Goal: Task Accomplishment & Management: Complete application form

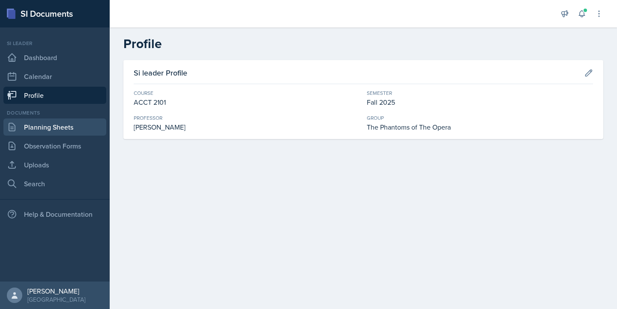
click at [77, 129] on link "Planning Sheets" at bounding box center [54, 126] width 103 height 17
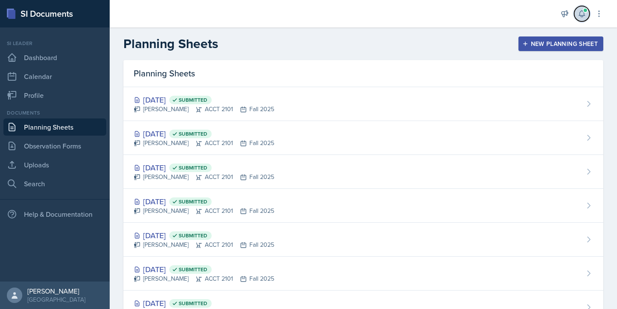
click at [581, 16] on icon at bounding box center [582, 14] width 6 height 6
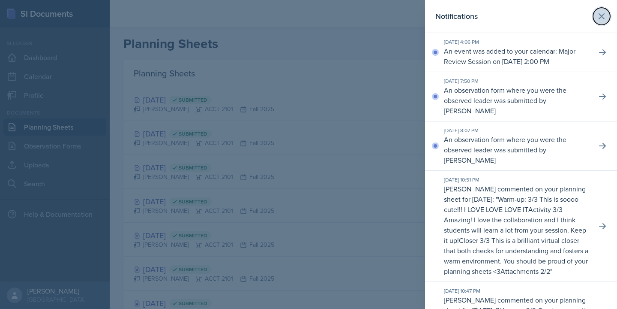
click at [601, 13] on icon at bounding box center [602, 16] width 10 height 10
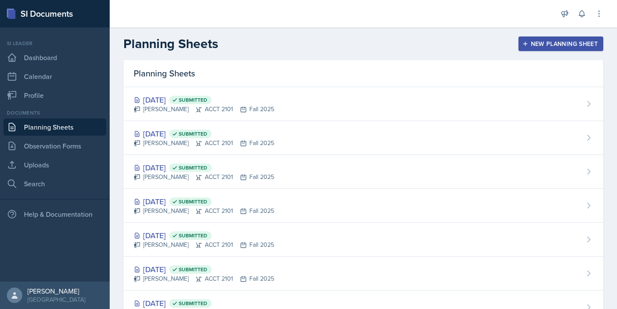
click at [572, 44] on div "New Planning Sheet" at bounding box center [561, 43] width 74 height 7
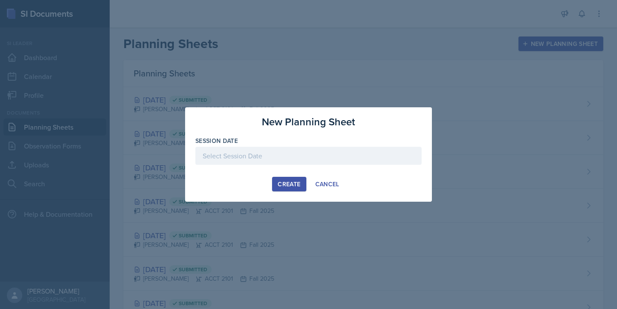
click at [273, 148] on div at bounding box center [308, 156] width 226 height 18
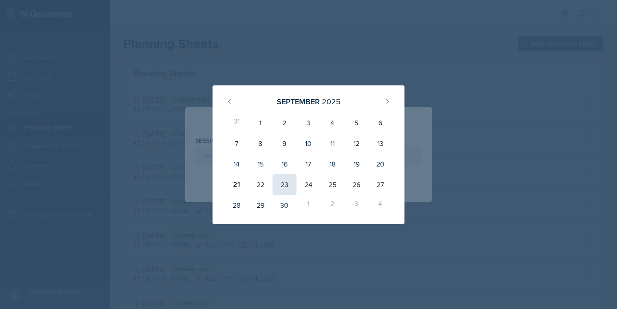
click at [279, 184] on div "23" at bounding box center [285, 184] width 24 height 21
type input "[DATE]"
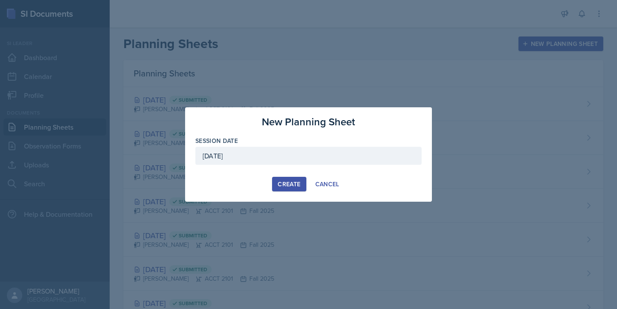
click at [279, 184] on div "Create" at bounding box center [289, 183] width 23 height 7
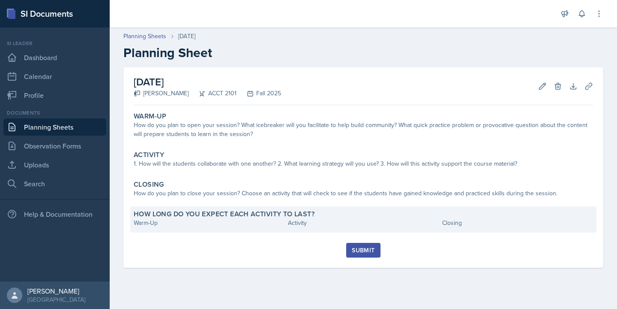
click at [176, 225] on div "Warm-Up" at bounding box center [209, 222] width 151 height 9
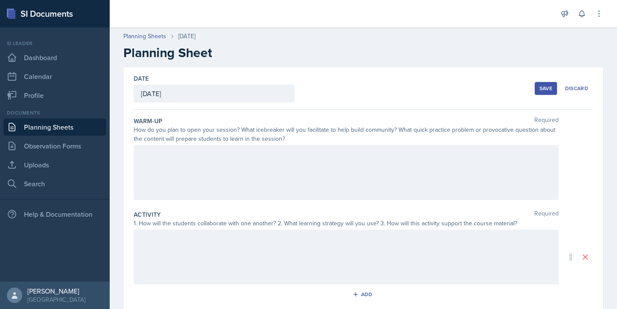
scroll to position [10, 0]
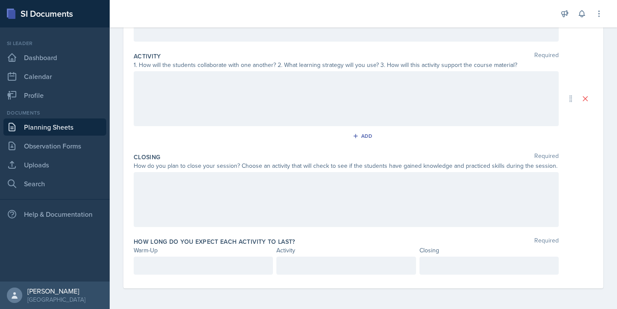
click at [182, 268] on p at bounding box center [203, 265] width 125 height 10
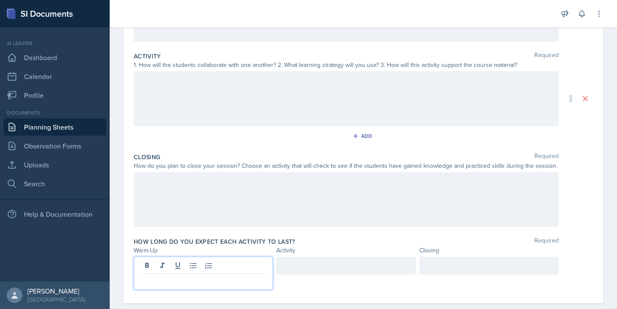
scroll to position [173, 0]
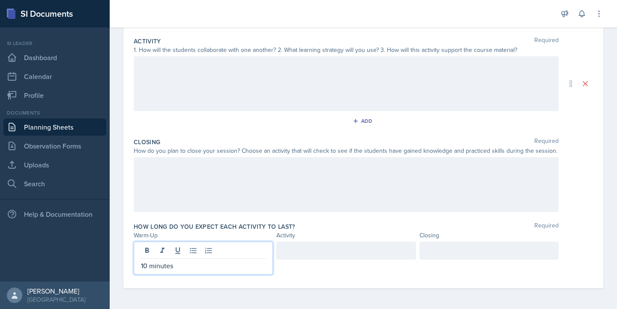
click at [350, 247] on div at bounding box center [345, 250] width 139 height 18
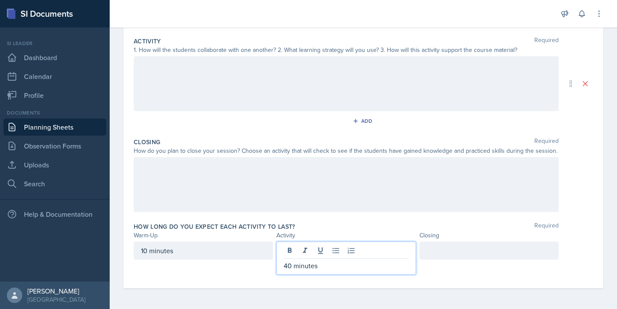
click at [462, 248] on div at bounding box center [489, 250] width 139 height 18
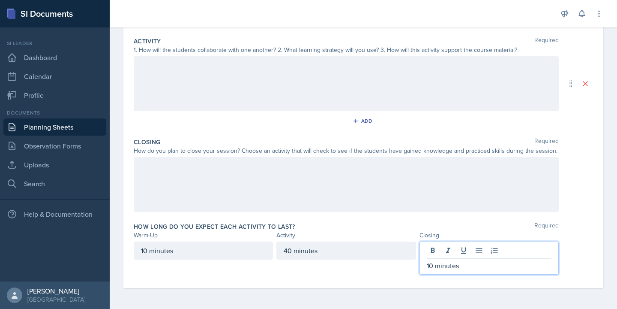
click at [402, 192] on div at bounding box center [346, 184] width 425 height 55
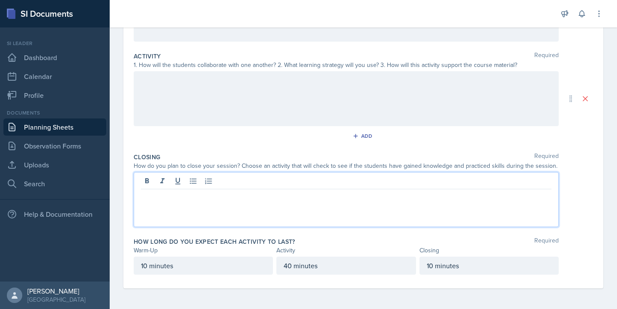
scroll to position [158, 0]
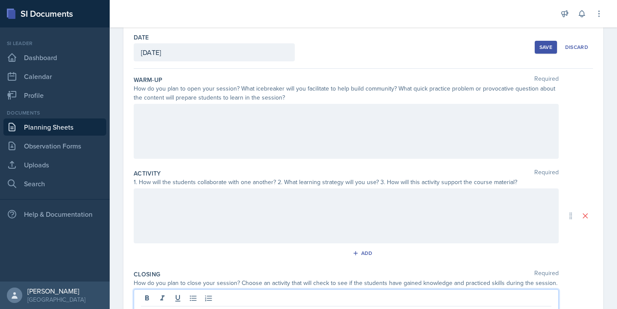
click at [163, 138] on div at bounding box center [346, 131] width 425 height 55
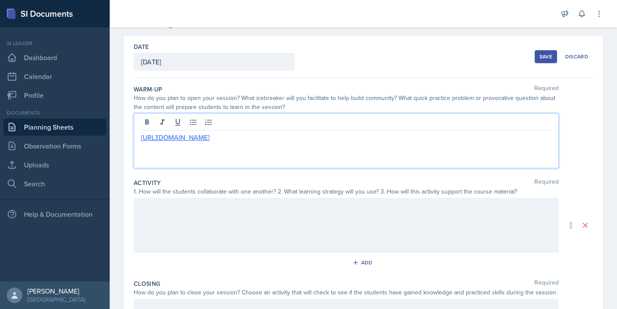
scroll to position [27, 0]
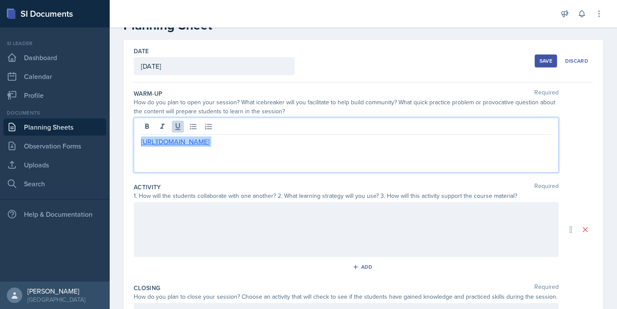
drag, startPoint x: 415, startPoint y: 142, endPoint x: 136, endPoint y: 143, distance: 278.6
click at [136, 143] on div "[URL][DOMAIN_NAME]" at bounding box center [346, 144] width 425 height 55
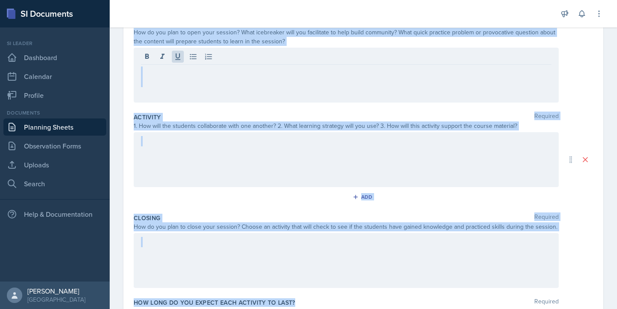
scroll to position [102, 0]
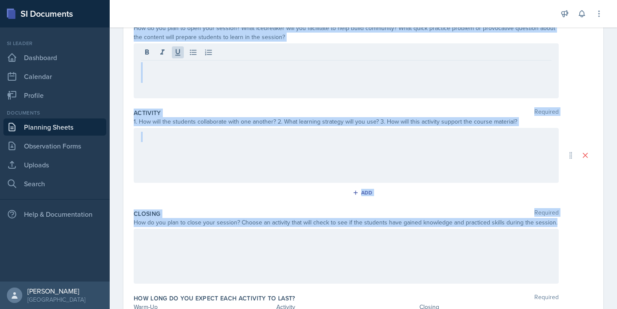
drag, startPoint x: 134, startPoint y: 103, endPoint x: 344, endPoint y: 280, distance: 275.3
click at [344, 280] on div "Warm-Up Required How do you plan to open your session? What icebreaker will you…" at bounding box center [364, 176] width 460 height 337
copy div "How do you plan to open your session? What icebreaker will you facilitate to he…"
click at [192, 90] on div at bounding box center [346, 70] width 425 height 55
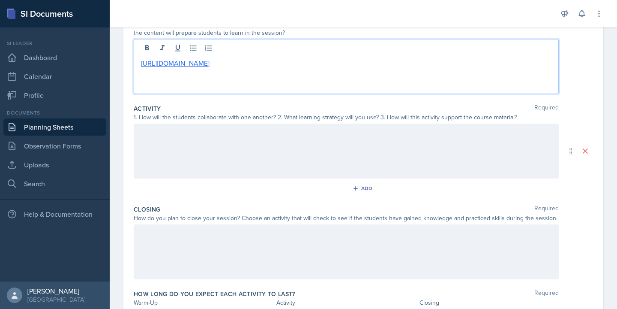
scroll to position [0, 0]
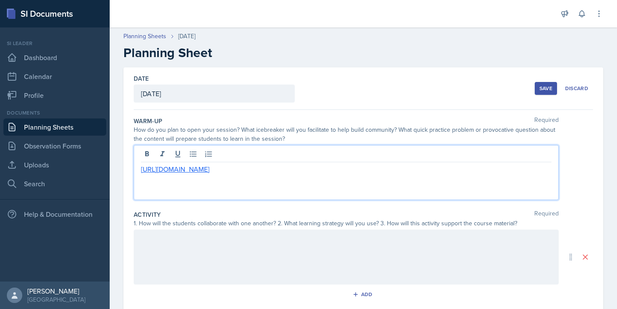
click at [547, 88] on div "Save" at bounding box center [546, 88] width 13 height 7
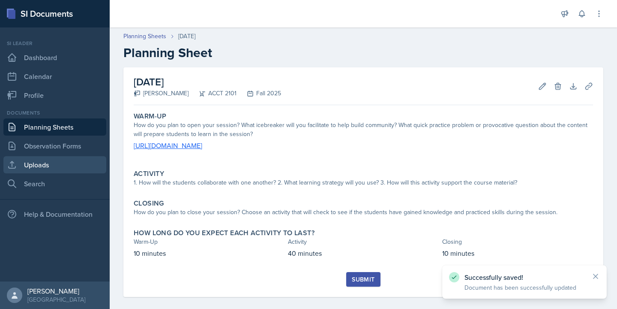
click at [42, 168] on link "Uploads" at bounding box center [54, 164] width 103 height 17
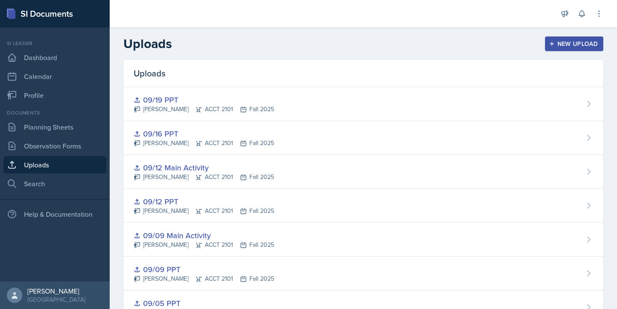
click at [556, 40] on div "New Upload" at bounding box center [575, 43] width 48 height 7
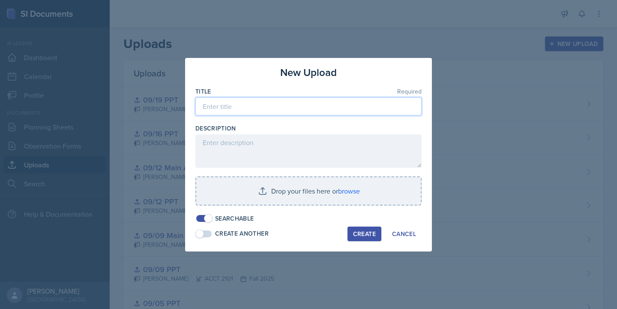
click at [265, 106] on input at bounding box center [308, 106] width 226 height 18
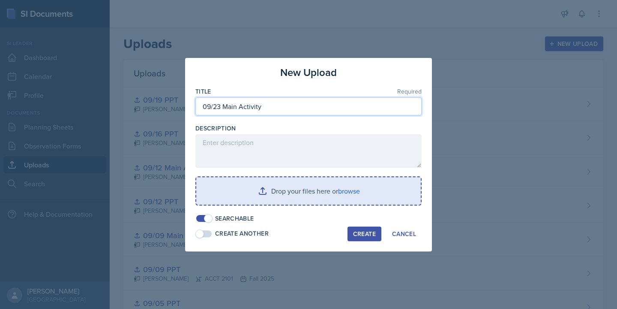
type input "09/23 Main Activity"
click at [347, 193] on input "file" at bounding box center [308, 190] width 225 height 27
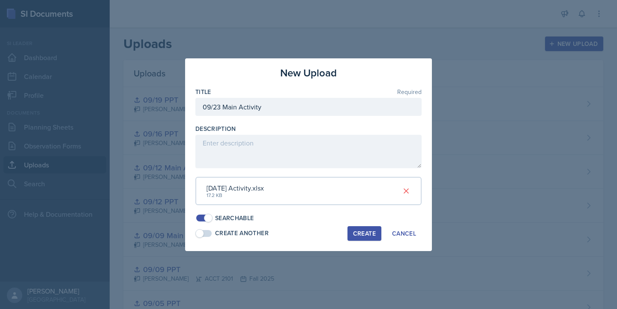
click at [368, 236] on div "Create" at bounding box center [364, 233] width 23 height 7
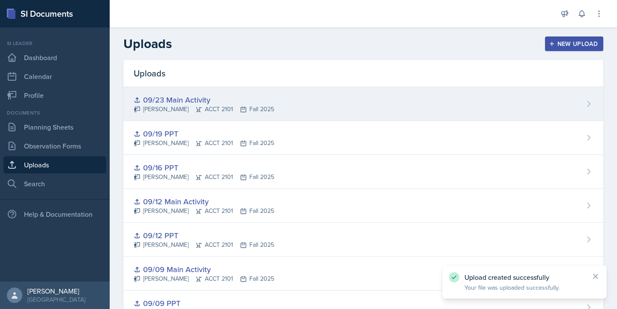
click at [578, 97] on div "09/23 Main Activity [PERSON_NAME] ACCT 2101 Fall 2025" at bounding box center [363, 104] width 480 height 34
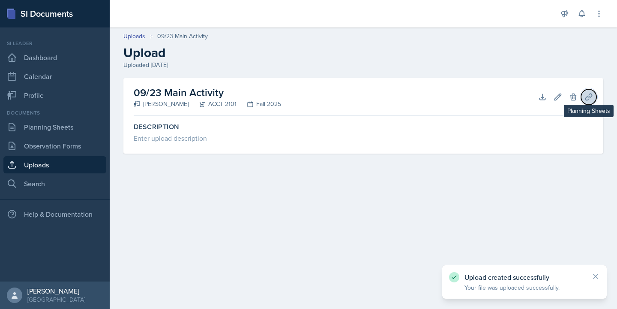
click at [589, 96] on icon at bounding box center [589, 97] width 9 height 9
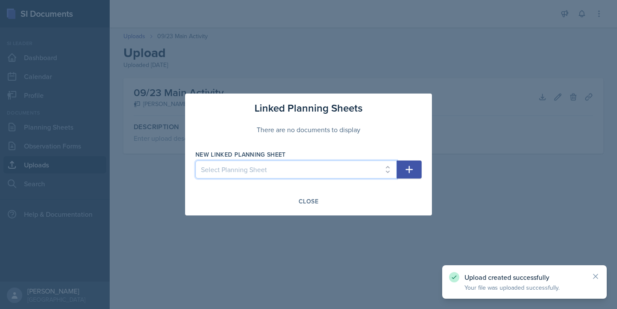
click at [345, 173] on select "Select Planning Sheet [DATE] [DATE] [DATE] [DATE] [DATE] [DATE] [DATE] [DATE] […" at bounding box center [295, 169] width 201 height 18
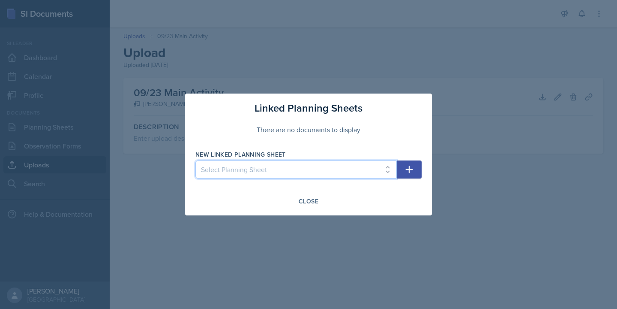
select select "68d67148-0d5e-42da-b746-9fd4d5e1415d"
click at [195, 160] on select "Select Planning Sheet [DATE] [DATE] [DATE] [DATE] [DATE] [DATE] [DATE] [DATE] […" at bounding box center [295, 169] width 201 height 18
click at [407, 173] on icon "button" at bounding box center [409, 169] width 10 height 10
select select
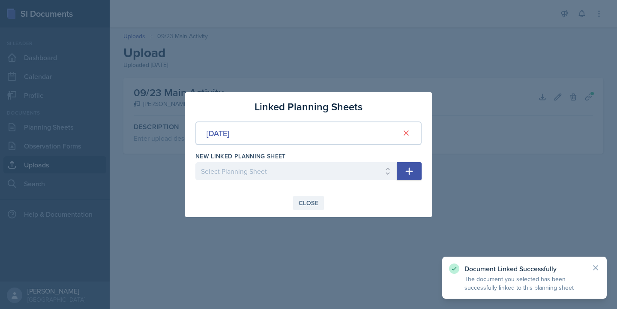
click at [306, 205] on div "Close" at bounding box center [309, 202] width 20 height 7
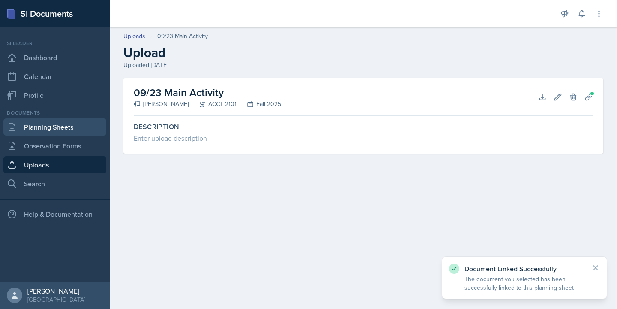
click at [55, 127] on link "Planning Sheets" at bounding box center [54, 126] width 103 height 17
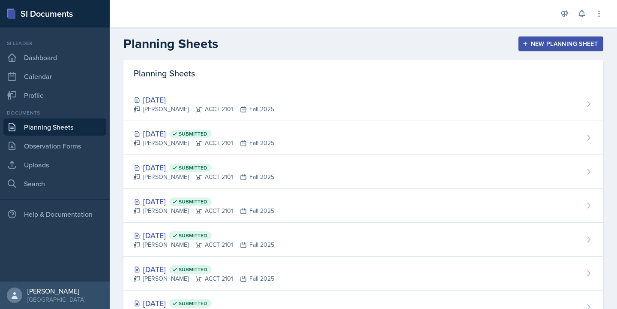
click at [596, 43] on div "New Planning Sheet" at bounding box center [561, 43] width 74 height 7
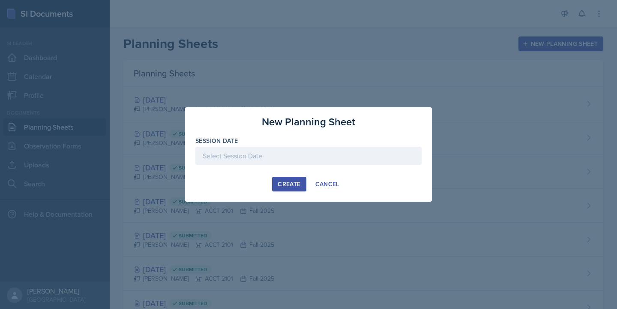
click at [271, 159] on div at bounding box center [308, 156] width 226 height 18
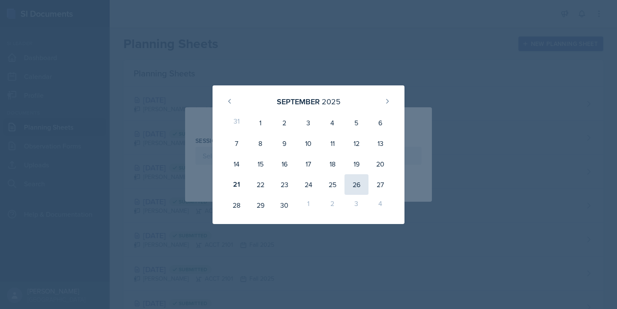
click at [355, 182] on div "26" at bounding box center [357, 184] width 24 height 21
type input "[DATE]"
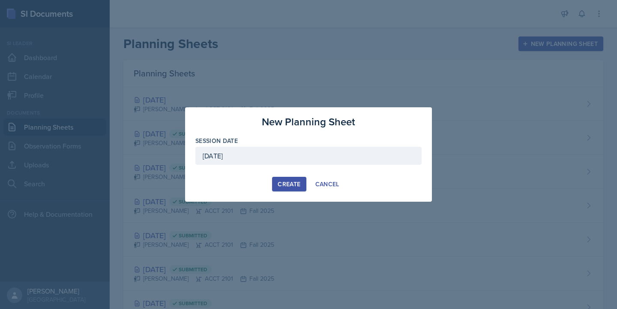
click at [355, 182] on div "26" at bounding box center [354, 183] width 23 height 20
click at [291, 180] on div "Create" at bounding box center [289, 183] width 23 height 7
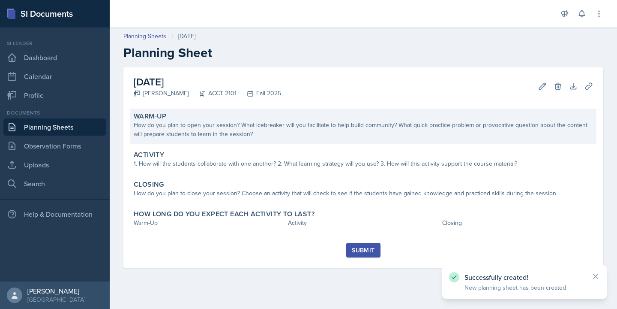
click at [246, 129] on div "How do you plan to open your session? What icebreaker will you facilitate to he…" at bounding box center [364, 129] width 460 height 18
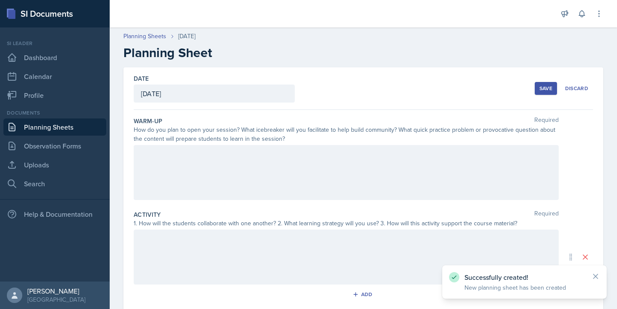
click at [206, 180] on div at bounding box center [346, 172] width 425 height 55
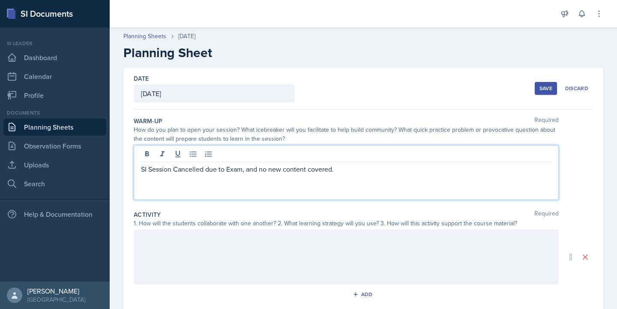
click at [545, 86] on div "Save" at bounding box center [546, 88] width 13 height 7
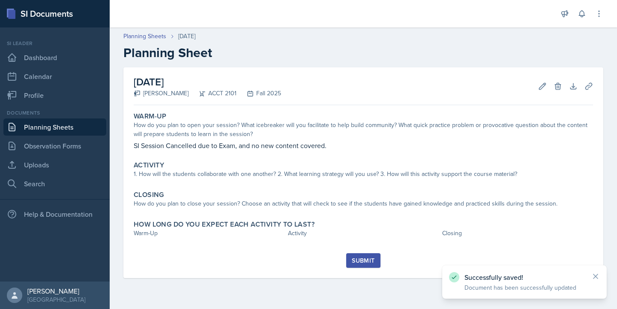
click at [367, 257] on div "Submit" at bounding box center [363, 260] width 23 height 7
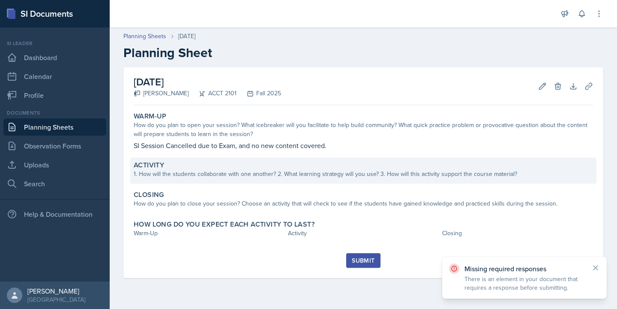
click at [331, 182] on div "Activity 1. How will the students collaborate with one another? 2. What learnin…" at bounding box center [363, 170] width 466 height 26
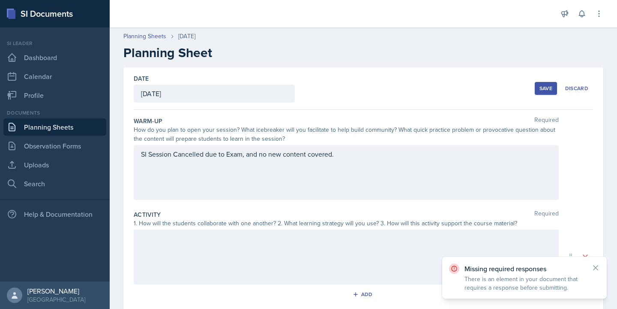
click at [298, 247] on div at bounding box center [346, 256] width 425 height 55
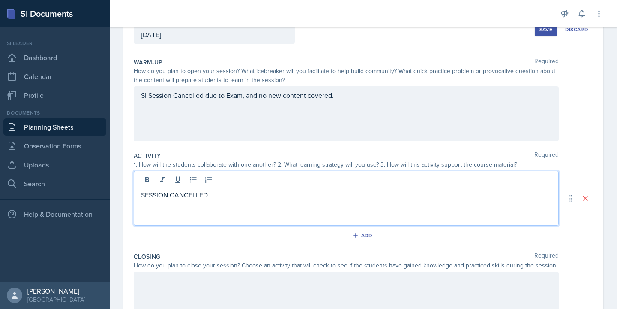
scroll to position [158, 0]
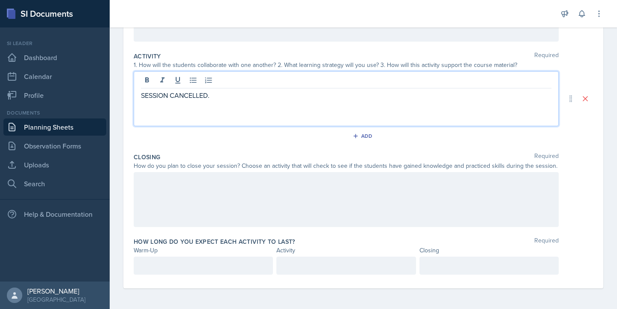
click at [276, 203] on div at bounding box center [346, 199] width 425 height 55
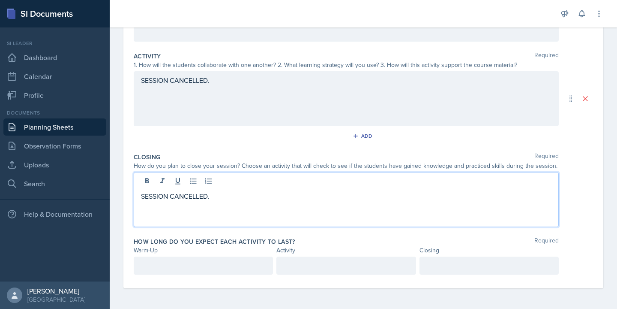
click at [230, 264] on p at bounding box center [203, 265] width 125 height 10
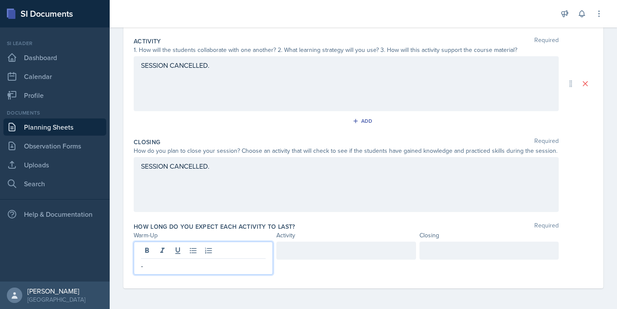
click at [303, 257] on div at bounding box center [345, 250] width 139 height 18
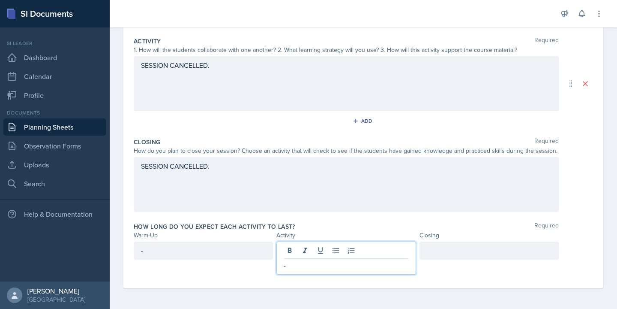
click at [449, 254] on div at bounding box center [489, 250] width 139 height 18
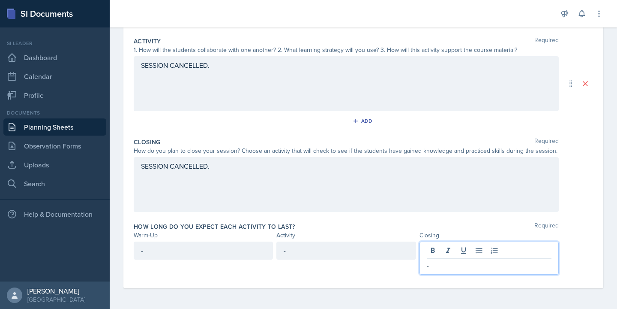
click at [379, 152] on div "How do you plan to close your session? Choose an activity that will check to se…" at bounding box center [346, 150] width 425 height 9
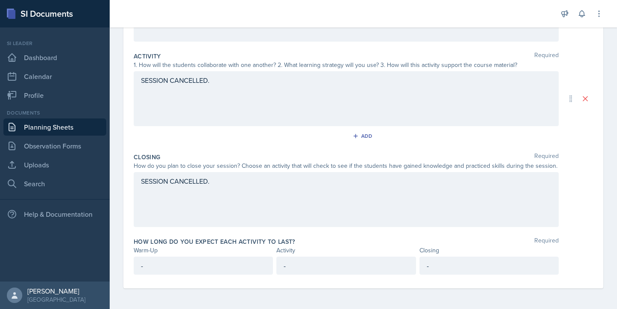
scroll to position [0, 0]
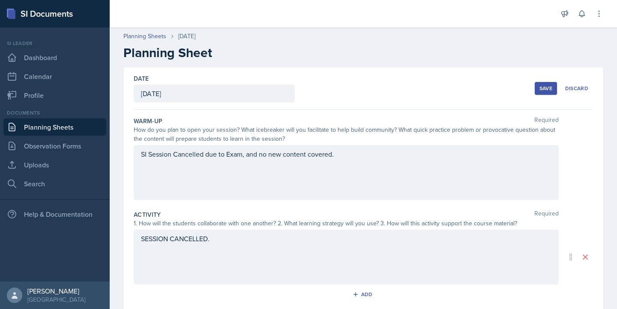
click at [542, 88] on div "Save" at bounding box center [546, 88] width 13 height 7
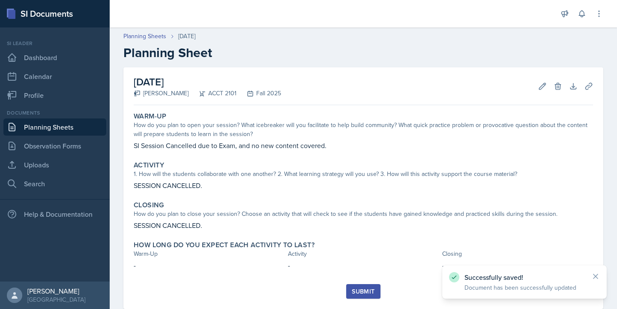
click at [351, 289] on button "Submit" at bounding box center [363, 291] width 34 height 15
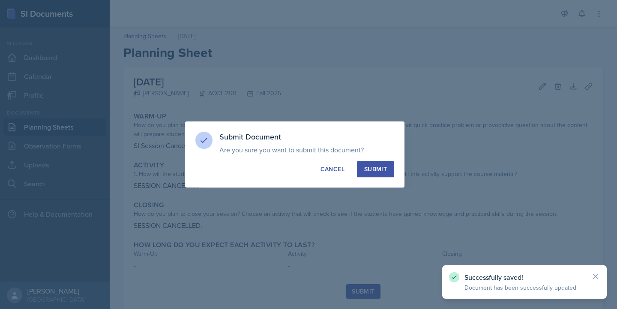
click at [380, 177] on button "Submit" at bounding box center [375, 169] width 37 height 16
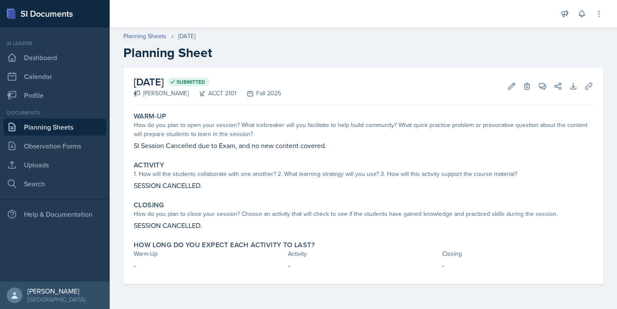
click at [76, 129] on link "Planning Sheets" at bounding box center [54, 126] width 103 height 17
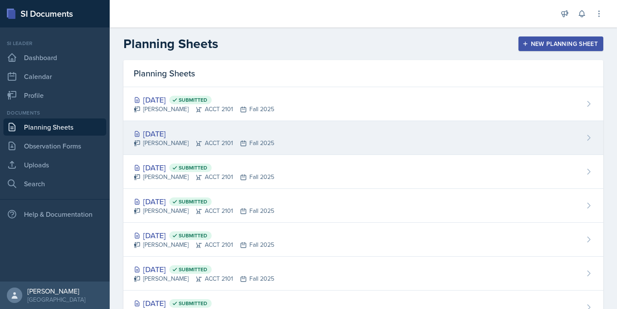
click at [183, 130] on div "[DATE]" at bounding box center [204, 134] width 141 height 12
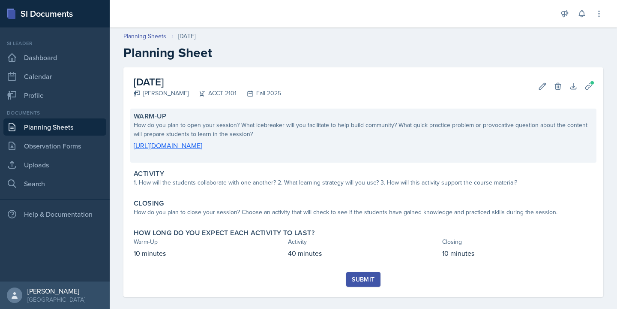
click at [249, 126] on div "How do you plan to open your session? What icebreaker will you facilitate to he…" at bounding box center [364, 129] width 460 height 18
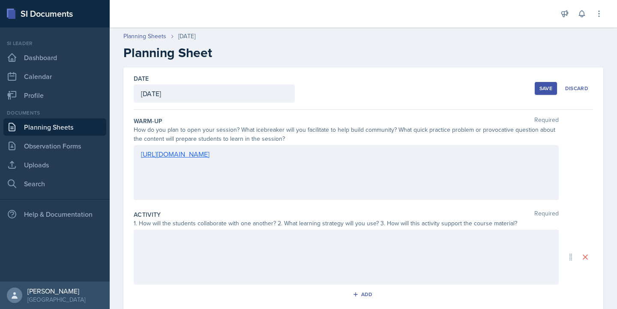
click at [138, 156] on div "[URL][DOMAIN_NAME]" at bounding box center [346, 172] width 425 height 55
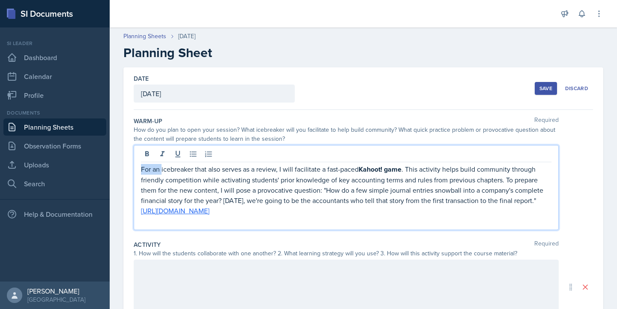
drag, startPoint x: 161, startPoint y: 171, endPoint x: 131, endPoint y: 173, distance: 30.1
click at [131, 173] on div "Date [DATE] [DATE] 31 1 2 3 4 5 6 7 8 9 10 11 12 13 14 15 16 17 18 19 20 21 22 …" at bounding box center [363, 271] width 480 height 409
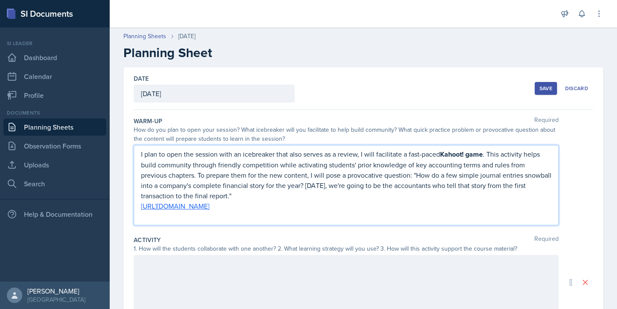
click at [362, 155] on p "I plan to open the session with an icebreaker that also serves as a review, I w…" at bounding box center [346, 175] width 411 height 52
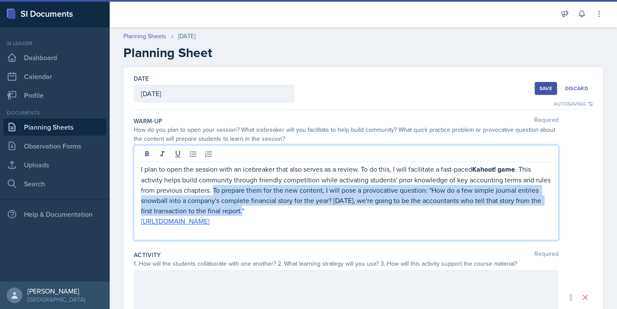
drag, startPoint x: 214, startPoint y: 190, endPoint x: 239, endPoint y: 214, distance: 34.6
click at [239, 214] on p "I plan to open the session with an icebreaker that also serves as a review. To …" at bounding box center [346, 190] width 411 height 52
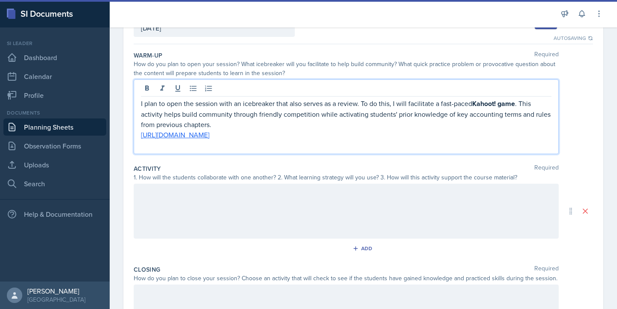
click at [196, 217] on div at bounding box center [346, 210] width 425 height 55
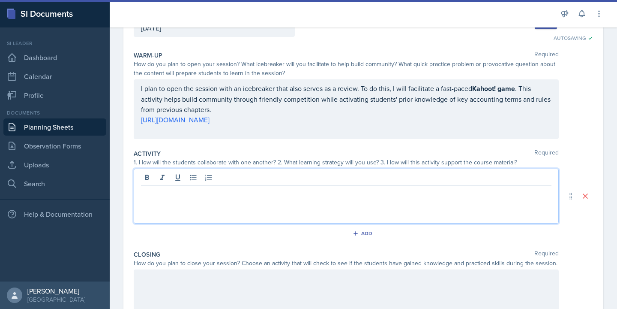
scroll to position [81, 0]
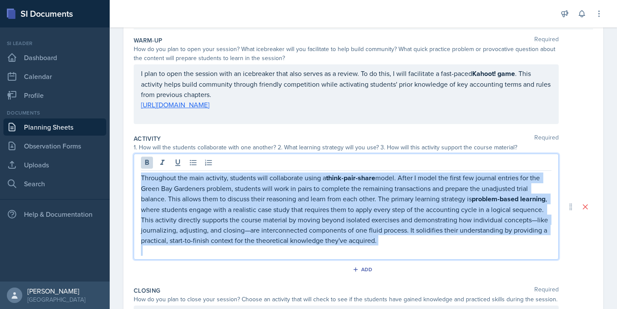
drag, startPoint x: 141, startPoint y: 178, endPoint x: 455, endPoint y: 262, distance: 324.7
click at [455, 262] on div "Activity Required 1. How will the students collaborate with one another? 2. Wha…" at bounding box center [364, 207] width 460 height 152
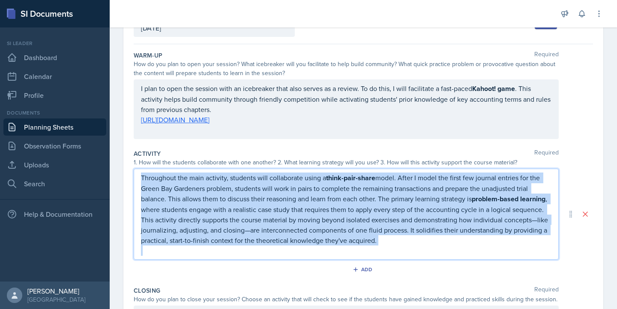
click at [386, 241] on p "Throughout the main activity, students will collaborate using a think-pair-shar…" at bounding box center [346, 208] width 411 height 73
drag, startPoint x: 386, startPoint y: 241, endPoint x: 109, endPoint y: 176, distance: 284.1
click at [110, 176] on div "Date [DATE] [DATE] 31 1 2 3 4 5 6 7 8 9 10 11 12 13 14 15 16 17 18 19 20 21 22 …" at bounding box center [364, 222] width 508 height 440
click at [275, 179] on p "Throughout the main activity, students will collaborate using a think-pair-shar…" at bounding box center [346, 208] width 411 height 72
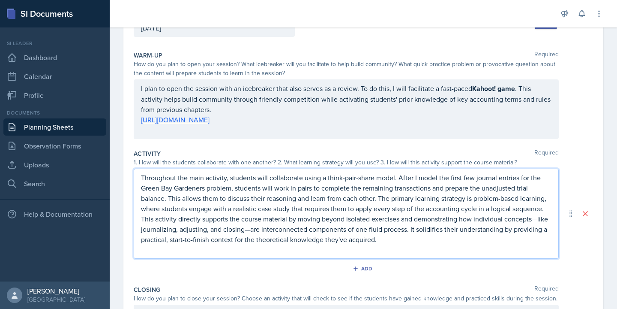
click at [394, 178] on p "Throughout the main activity, students will collaborate using a think-pair-shar…" at bounding box center [346, 208] width 411 height 72
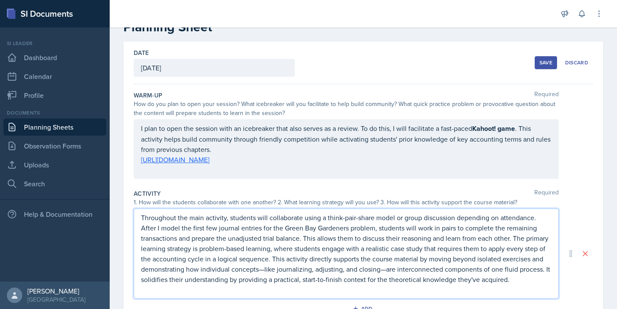
click at [195, 128] on p "I plan to open the session with an icebreaker that also serves as a review. To …" at bounding box center [346, 138] width 411 height 31
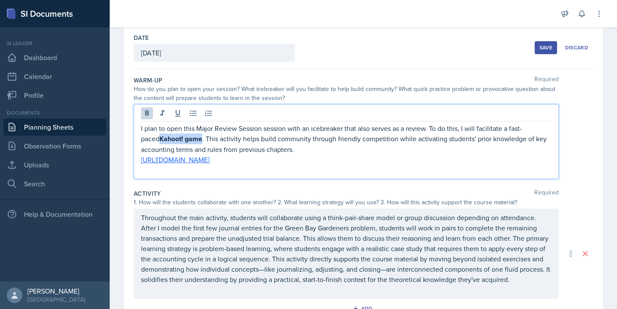
drag, startPoint x: 182, startPoint y: 141, endPoint x: 140, endPoint y: 141, distance: 42.0
click at [140, 141] on div "I plan to open this Major Review Session session with an icebreaker that also s…" at bounding box center [346, 141] width 425 height 75
click at [147, 109] on icon at bounding box center [147, 113] width 9 height 9
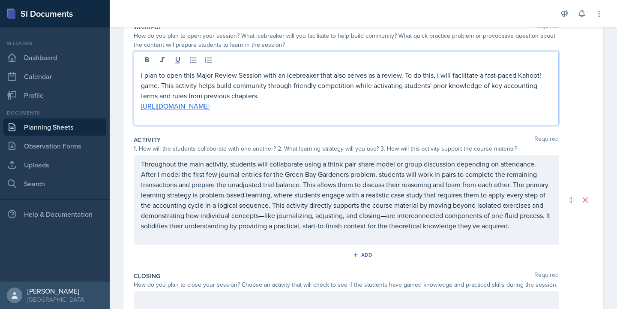
scroll to position [95, 0]
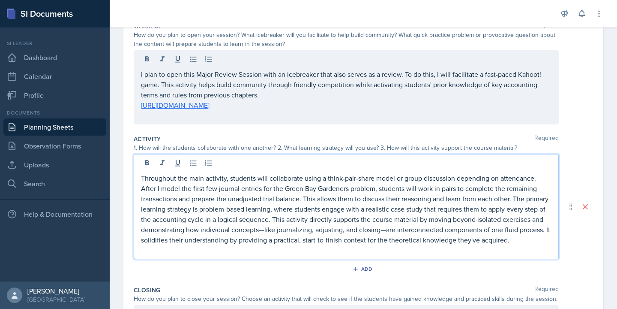
drag, startPoint x: 507, startPoint y: 174, endPoint x: 544, endPoint y: 192, distance: 41.2
click at [544, 192] on p "Throughout the main activity, students will collaborate using a think-pair-shar…" at bounding box center [346, 209] width 411 height 72
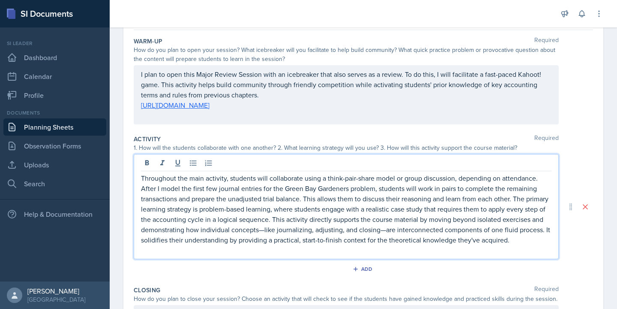
click at [265, 231] on p "Throughout the main activity, students will collaborate using a think-pair-shar…" at bounding box center [346, 209] width 411 height 72
click at [382, 231] on p "Throughout the main activity, students will collaborate using a think-pair-shar…" at bounding box center [346, 209] width 411 height 72
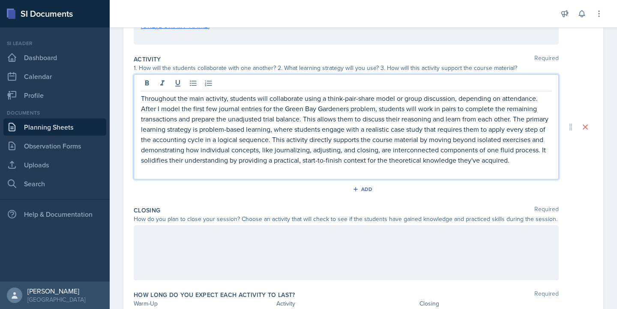
scroll to position [160, 0]
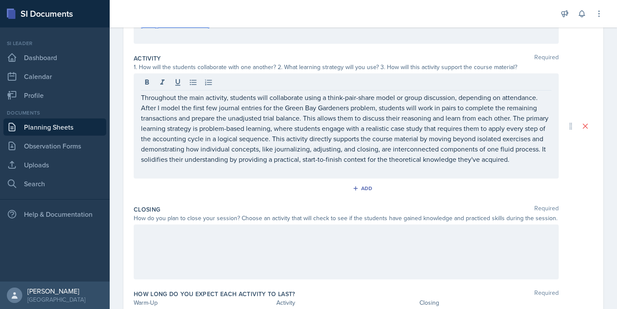
click at [173, 252] on div at bounding box center [346, 251] width 425 height 55
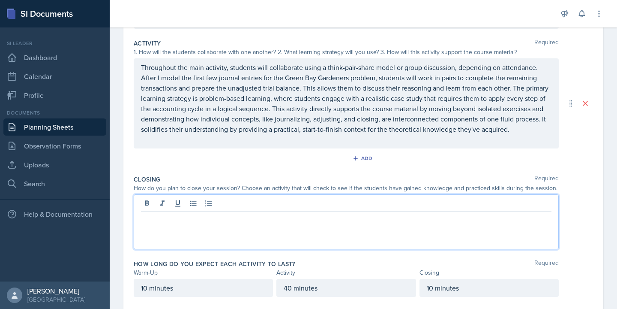
paste div
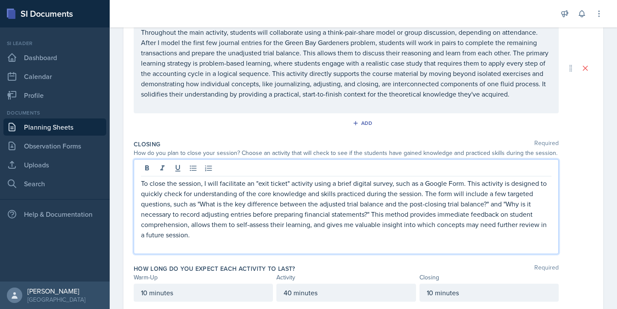
scroll to position [218, 0]
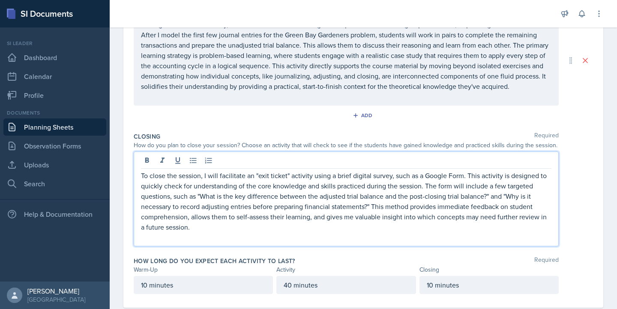
click at [257, 174] on p "To close the session, I will facilitate an "exit ticket" activity using a brief…" at bounding box center [346, 201] width 411 height 62
click at [286, 175] on p "To close the session, I will facilitate an exit ticket" activity using a brief …" at bounding box center [346, 201] width 411 height 62
drag, startPoint x: 349, startPoint y: 177, endPoint x: 419, endPoint y: 179, distance: 70.8
click at [419, 179] on p "To close the session, I will facilitate an exit ticket activity using a brief d…" at bounding box center [346, 201] width 411 height 62
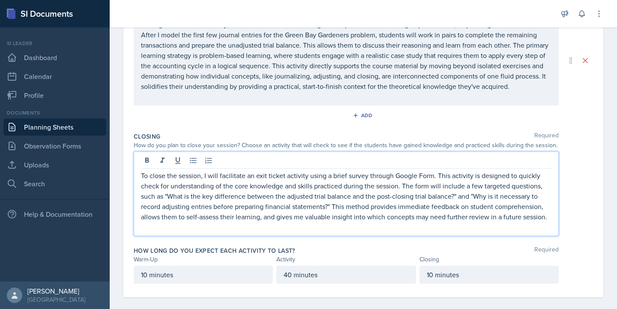
click at [433, 176] on p "To close the session, I will facilitate an exit ticket activity using a brief s…" at bounding box center [346, 195] width 411 height 51
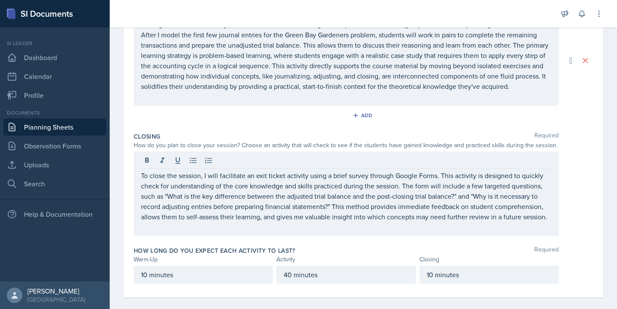
click at [138, 219] on div "To close the session, I will facilitate an exit ticket activity using a brief s…" at bounding box center [346, 193] width 425 height 84
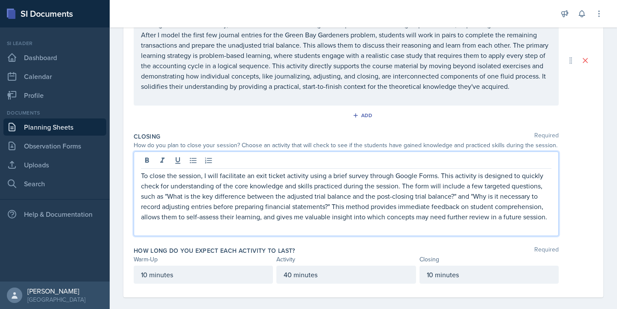
click at [140, 216] on div "To close the session, I will facilitate an exit ticket activity using a brief s…" at bounding box center [346, 193] width 425 height 84
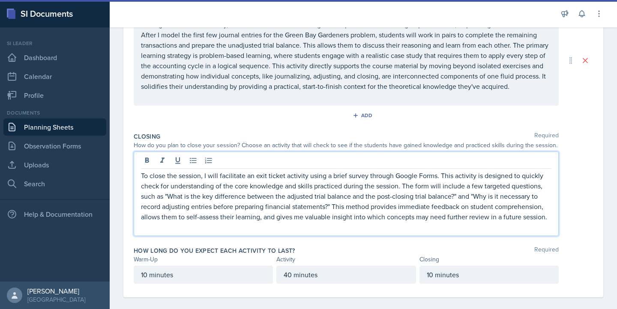
click at [140, 216] on div "To close the session, I will facilitate an exit ticket activity using a brief s…" at bounding box center [346, 193] width 425 height 84
click at [141, 216] on p "To close the session, I will facilitate an exit ticket activity using a brief s…" at bounding box center [346, 195] width 411 height 51
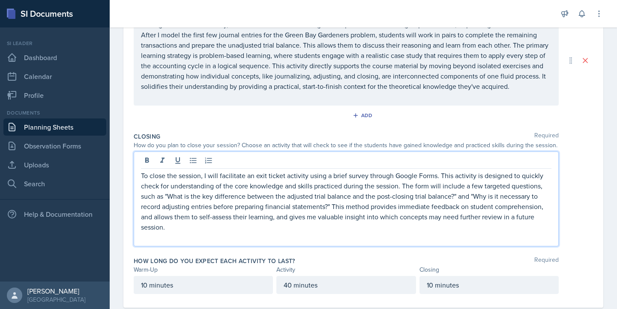
drag, startPoint x: 274, startPoint y: 217, endPoint x: 279, endPoint y: 245, distance: 28.2
click at [279, 245] on div "To close the session, I will facilitate an exit ticket activity using a brief s…" at bounding box center [346, 198] width 425 height 95
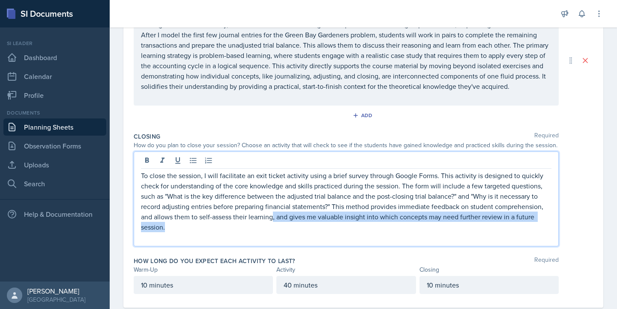
drag, startPoint x: 219, startPoint y: 229, endPoint x: 272, endPoint y: 217, distance: 54.5
click at [272, 217] on p "To close the session, I will facilitate an exit ticket activity using a brief s…" at bounding box center [346, 201] width 411 height 62
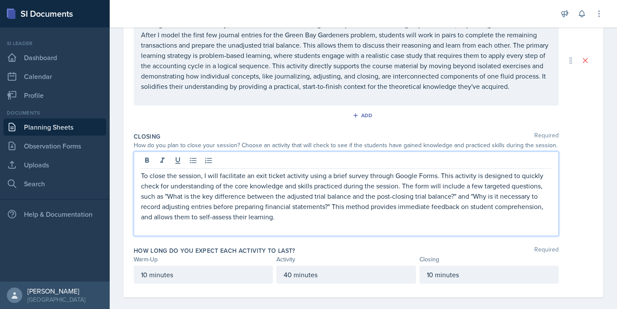
click at [532, 229] on p at bounding box center [346, 227] width 411 height 10
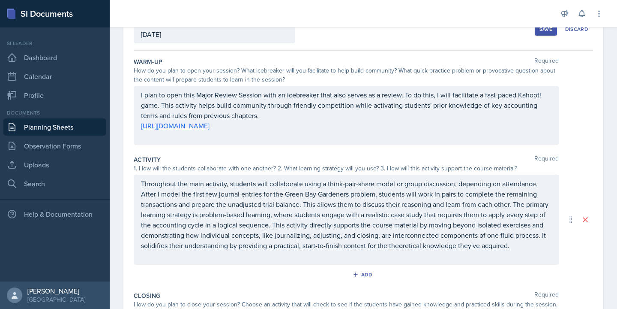
scroll to position [0, 0]
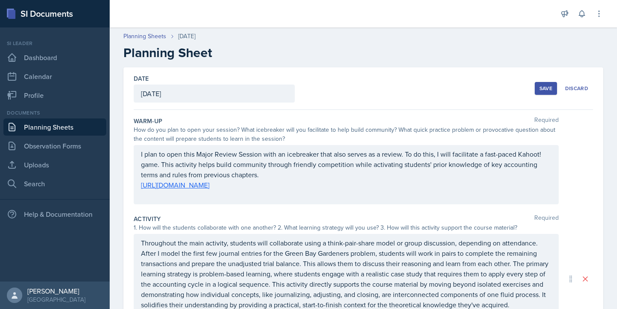
click at [546, 91] on div "Save" at bounding box center [546, 88] width 13 height 7
